Goal: Check status: Check status

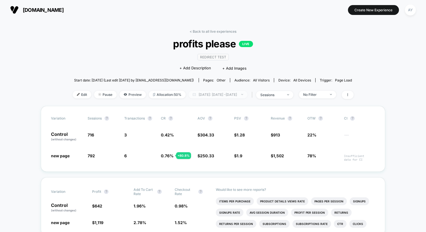
click at [202, 95] on span "Yesterday: Aug 31, 2025 - Aug 31, 2025" at bounding box center [218, 95] width 59 height 8
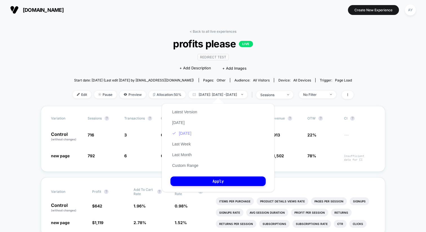
click at [188, 131] on button "[DATE]" at bounding box center [182, 133] width 23 height 5
click at [202, 182] on button "Apply" at bounding box center [218, 181] width 95 height 10
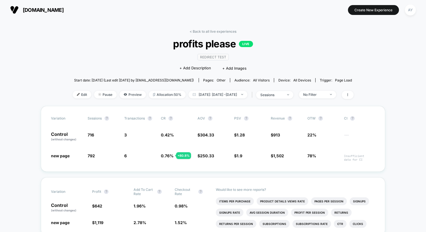
click at [202, 89] on div "< Back to all live experiences profits please LIVE Redirect Test Click to edit …" at bounding box center [213, 67] width 281 height 77
click at [202, 91] on span "Yesterday: Aug 31, 2025 - Aug 31, 2025" at bounding box center [218, 95] width 59 height 8
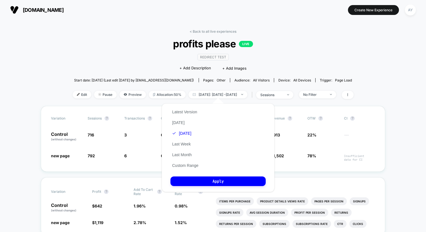
click at [175, 118] on div "Latest Version Today Yesterday Last Week Last Month Custom Range" at bounding box center [186, 139] width 30 height 64
click at [175, 122] on button "[DATE]" at bounding box center [179, 122] width 16 height 5
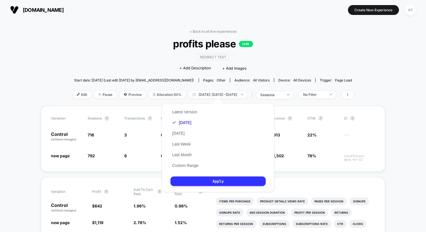
click at [194, 185] on button "Apply" at bounding box center [218, 181] width 95 height 10
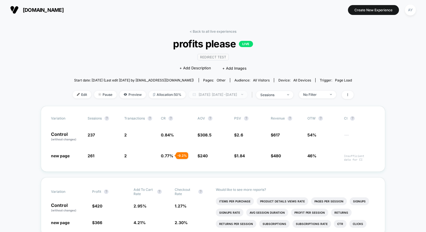
click at [213, 93] on span "Today: Sep 1, 2025 - Sep 1, 2025" at bounding box center [218, 95] width 59 height 8
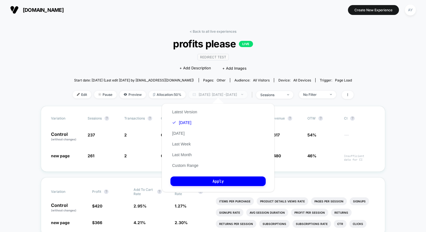
click at [213, 93] on span "Today: Sep 1, 2025 - Sep 1, 2025" at bounding box center [218, 95] width 59 height 8
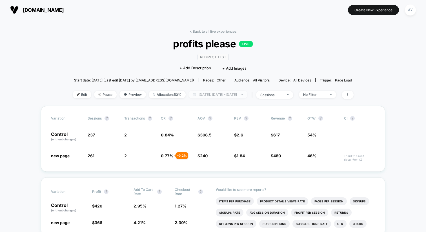
click at [213, 93] on span "Today: Sep 1, 2025 - Sep 1, 2025" at bounding box center [218, 95] width 59 height 8
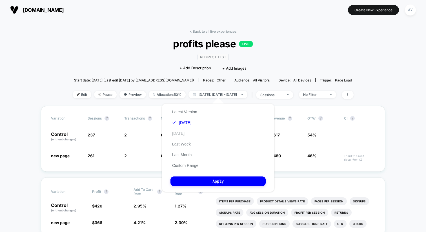
click at [184, 132] on button "[DATE]" at bounding box center [179, 133] width 16 height 5
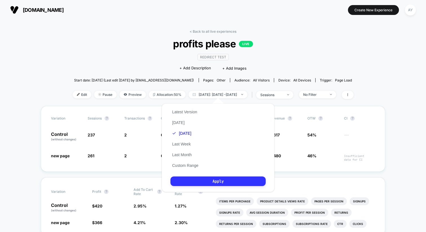
click at [210, 185] on button "Apply" at bounding box center [218, 181] width 95 height 10
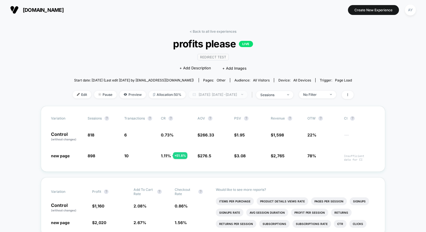
click at [200, 95] on span "Yesterday: Aug 31, 2025 - Aug 31, 2025" at bounding box center [218, 95] width 59 height 8
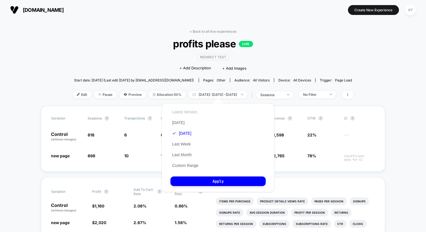
click at [183, 114] on button "Latest Version" at bounding box center [185, 111] width 28 height 5
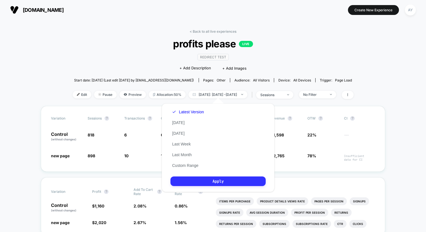
click at [204, 184] on button "Apply" at bounding box center [218, 181] width 95 height 10
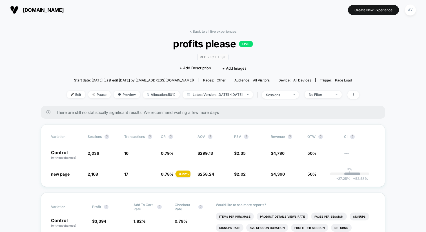
scroll to position [48, 0]
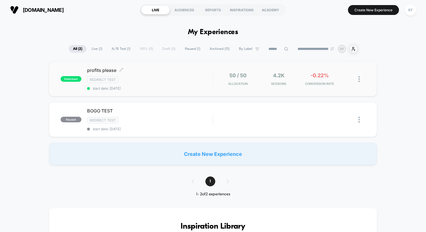
click at [188, 84] on div "profits please Click to edit experience details Click to edit experience detail…" at bounding box center [150, 78] width 126 height 23
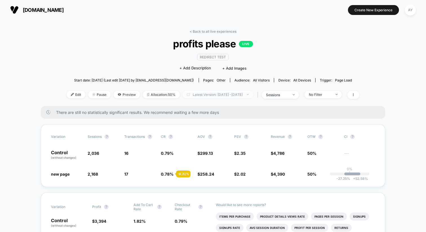
click at [210, 94] on span "Latest Version: [DATE] - [DATE]" at bounding box center [218, 95] width 70 height 8
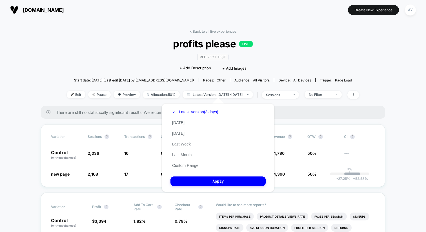
click at [178, 119] on div "Latest Version (3 days) [DATE] [DATE] Last Week Last Month Custom Range" at bounding box center [195, 139] width 49 height 64
click at [177, 122] on button "[DATE]" at bounding box center [179, 122] width 16 height 5
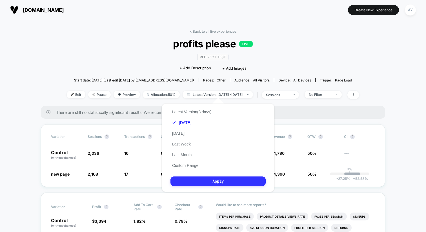
click at [189, 183] on button "Apply" at bounding box center [218, 181] width 95 height 10
